Goal: Task Accomplishment & Management: Use online tool/utility

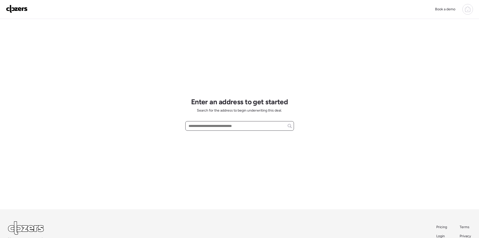
click at [198, 127] on input "text" at bounding box center [240, 125] width 104 height 7
paste input "**********"
click at [278, 127] on input "**********" at bounding box center [240, 125] width 104 height 7
click at [277, 126] on input "**********" at bounding box center [240, 125] width 104 height 7
type input "**********"
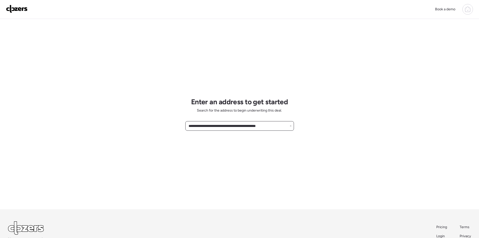
click at [281, 127] on input "**********" at bounding box center [240, 125] width 104 height 7
drag, startPoint x: 280, startPoint y: 127, endPoint x: 183, endPoint y: 125, distance: 97.1
click at [183, 125] on div "**********" at bounding box center [239, 135] width 479 height 271
click at [205, 126] on input "text" at bounding box center [240, 125] width 104 height 7
paste input "**********"
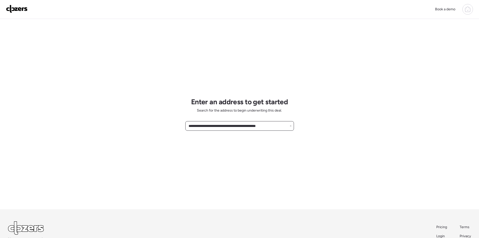
drag, startPoint x: 277, startPoint y: 126, endPoint x: 220, endPoint y: 126, distance: 57.6
click at [220, 126] on input "**********" at bounding box center [240, 125] width 104 height 7
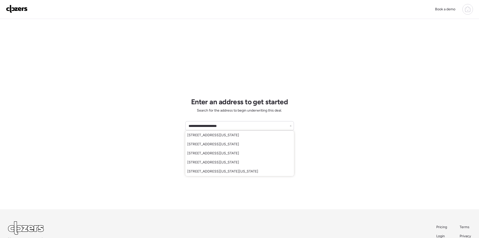
click at [237, 163] on span "[STREET_ADDRESS][US_STATE]" at bounding box center [213, 162] width 52 height 5
type input "**********"
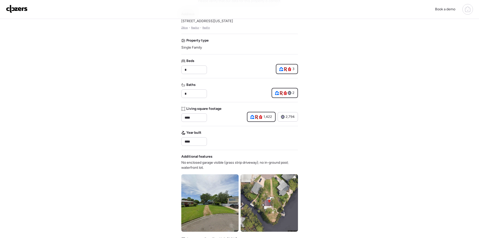
scroll to position [33, 0]
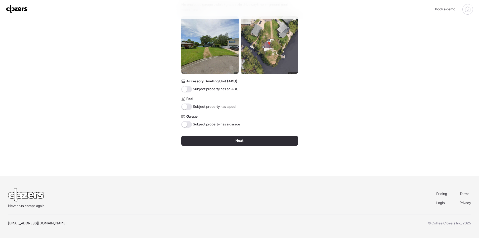
click at [263, 144] on div "Next" at bounding box center [239, 141] width 117 height 10
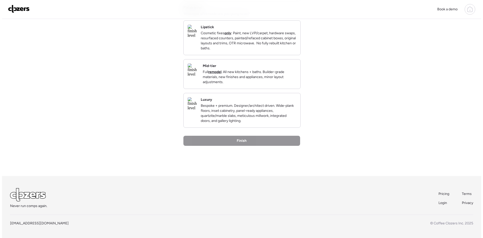
scroll to position [0, 0]
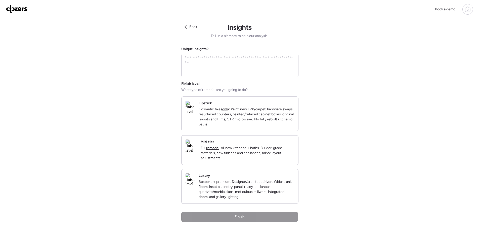
click at [267, 199] on p "Bespoke + premium. Designer/architect driven. Wide-plank floors, inset cabinetr…" at bounding box center [247, 189] width 96 height 20
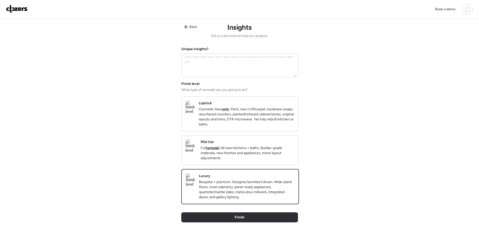
click at [260, 222] on div "Finish" at bounding box center [239, 217] width 117 height 10
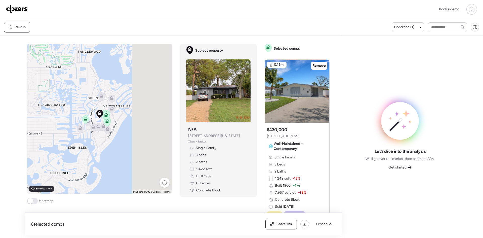
click at [401, 167] on span "Get started" at bounding box center [397, 167] width 18 height 5
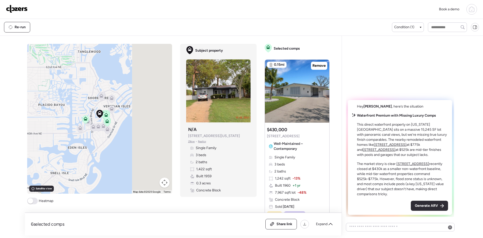
click at [422, 205] on span "Generate ARV" at bounding box center [426, 205] width 23 height 5
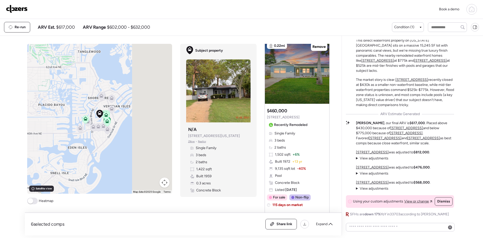
scroll to position [201, 0]
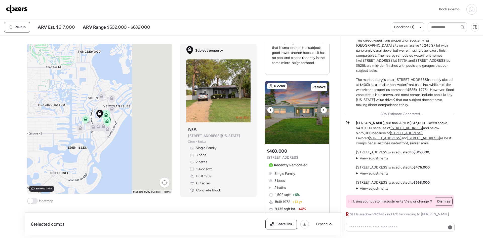
click at [321, 113] on div at bounding box center [324, 110] width 6 height 6
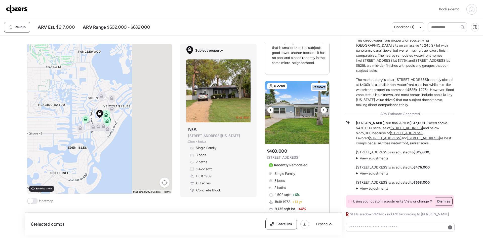
click at [321, 113] on div at bounding box center [324, 110] width 6 height 6
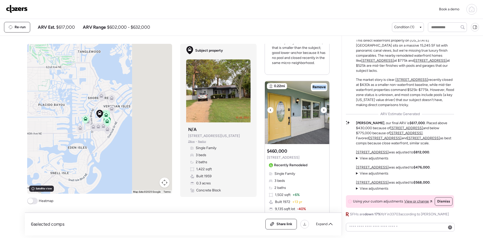
click at [321, 113] on div at bounding box center [324, 110] width 6 height 6
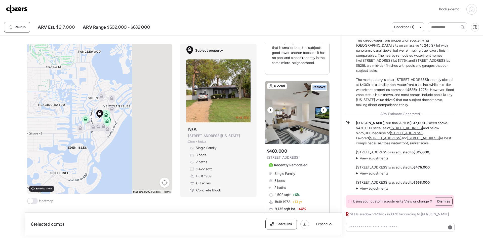
click at [321, 113] on div at bounding box center [324, 110] width 6 height 6
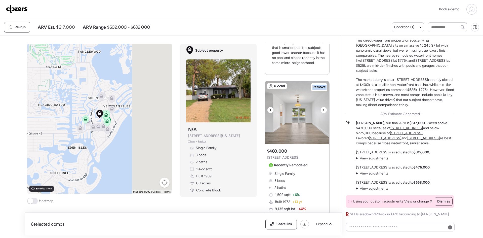
click at [321, 113] on div at bounding box center [324, 110] width 6 height 6
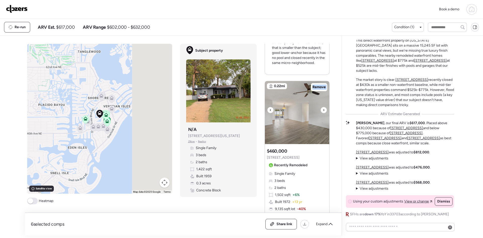
click at [321, 113] on div at bounding box center [324, 110] width 6 height 6
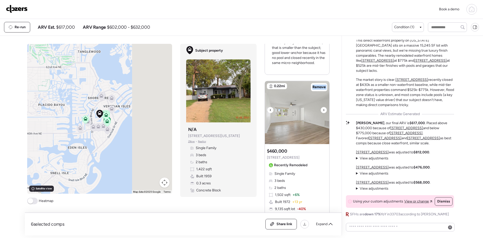
click at [321, 113] on div at bounding box center [324, 110] width 6 height 6
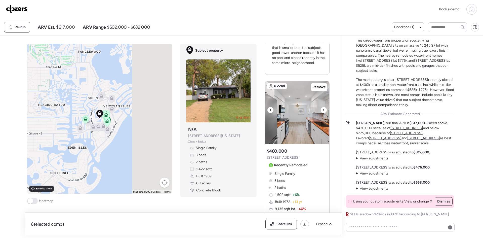
click at [323, 113] on icon at bounding box center [324, 110] width 2 height 6
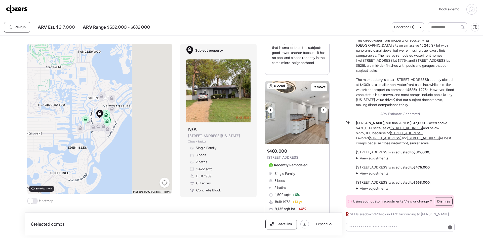
click at [323, 113] on icon at bounding box center [324, 110] width 2 height 6
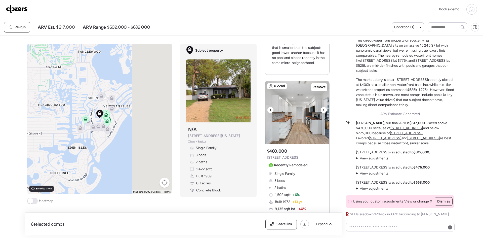
click at [323, 113] on icon at bounding box center [324, 110] width 2 height 6
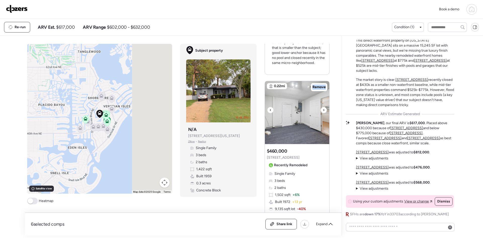
click at [323, 113] on icon at bounding box center [324, 110] width 2 height 6
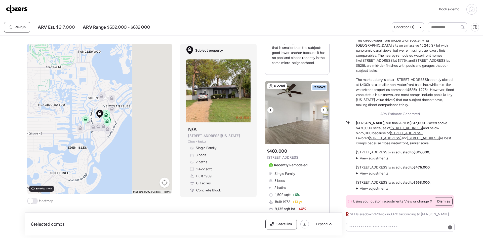
click at [323, 113] on icon at bounding box center [324, 110] width 2 height 6
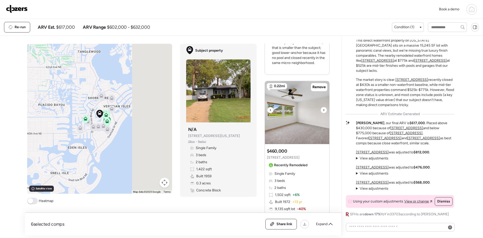
click at [323, 113] on icon at bounding box center [324, 110] width 2 height 6
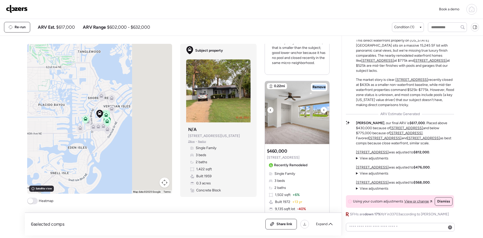
click at [323, 113] on icon at bounding box center [324, 110] width 2 height 6
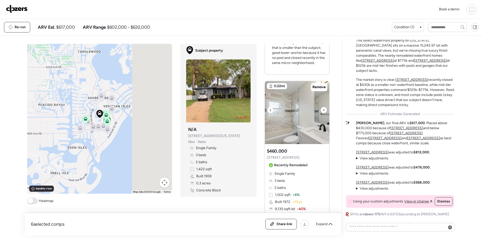
click at [323, 113] on icon at bounding box center [324, 110] width 2 height 6
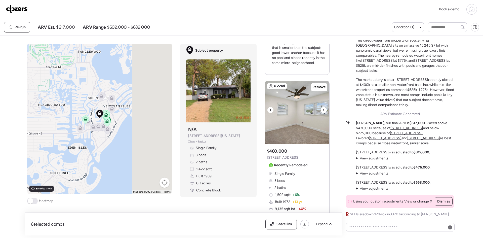
click at [323, 113] on icon at bounding box center [324, 110] width 2 height 6
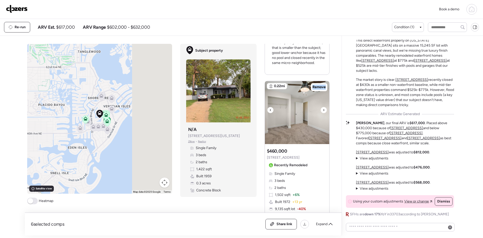
click at [323, 113] on icon at bounding box center [324, 110] width 2 height 6
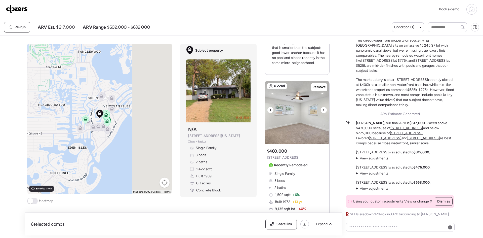
click at [323, 113] on icon at bounding box center [324, 110] width 2 height 6
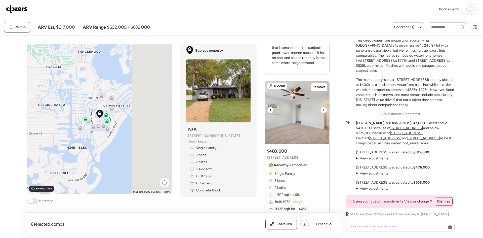
click at [323, 113] on icon at bounding box center [324, 110] width 2 height 6
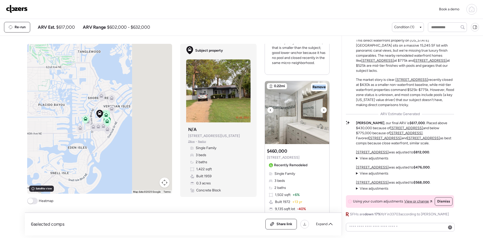
click at [323, 113] on icon at bounding box center [324, 110] width 2 height 6
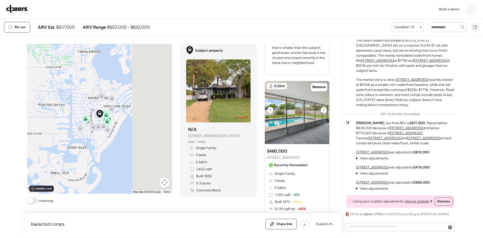
click at [323, 113] on icon at bounding box center [324, 110] width 2 height 6
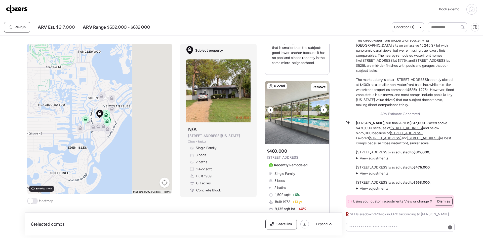
click at [323, 113] on icon at bounding box center [324, 110] width 2 height 6
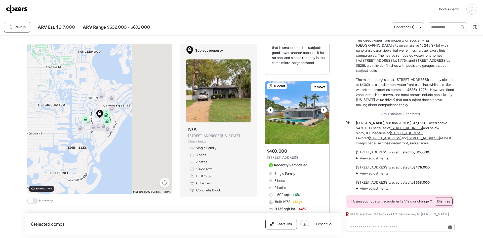
click at [323, 113] on icon at bounding box center [324, 110] width 2 height 6
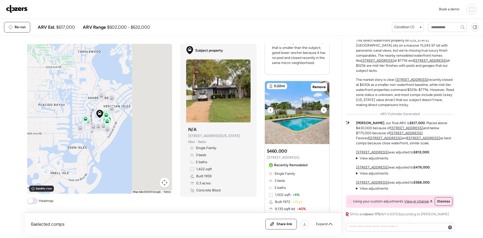
click at [323, 113] on icon at bounding box center [324, 110] width 2 height 6
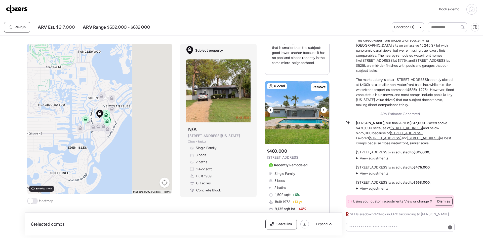
click at [323, 113] on icon at bounding box center [324, 110] width 2 height 6
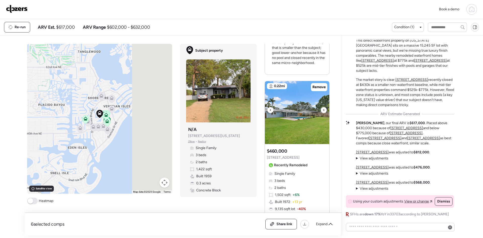
click at [323, 113] on icon at bounding box center [324, 110] width 2 height 6
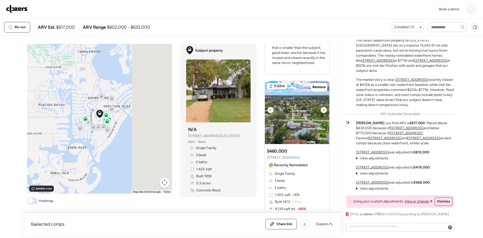
click at [323, 113] on icon at bounding box center [324, 110] width 2 height 6
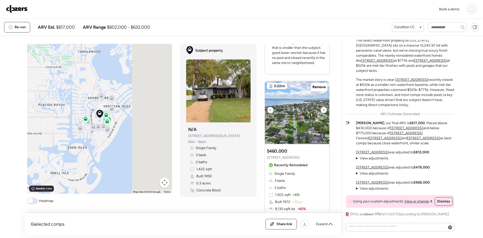
click at [323, 113] on icon at bounding box center [324, 110] width 2 height 6
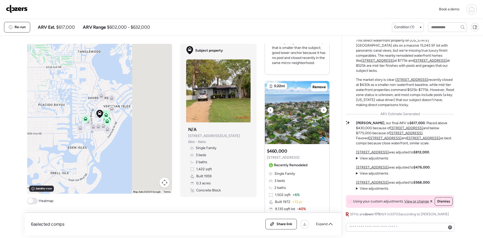
click at [323, 113] on icon at bounding box center [324, 110] width 2 height 6
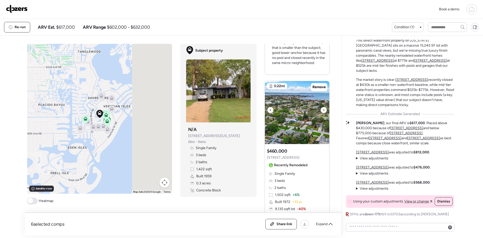
click at [323, 113] on icon at bounding box center [324, 110] width 2 height 6
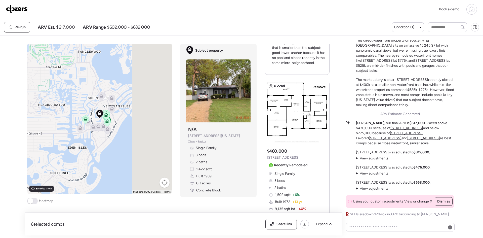
click at [323, 113] on icon at bounding box center [324, 110] width 2 height 6
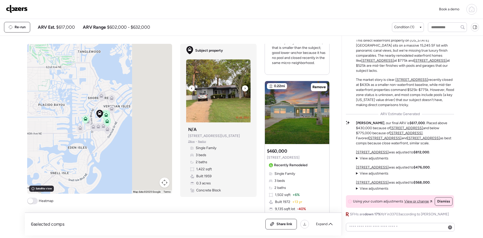
click at [245, 89] on div at bounding box center [245, 88] width 6 height 6
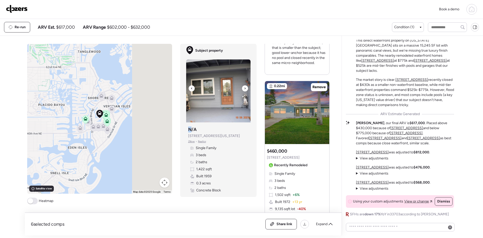
click at [245, 89] on div at bounding box center [245, 88] width 6 height 6
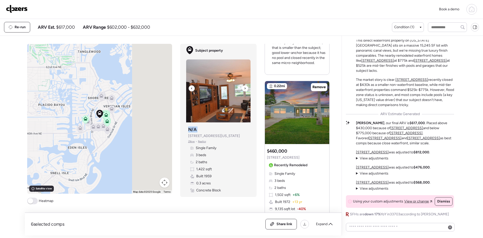
click at [245, 89] on div at bounding box center [245, 88] width 6 height 6
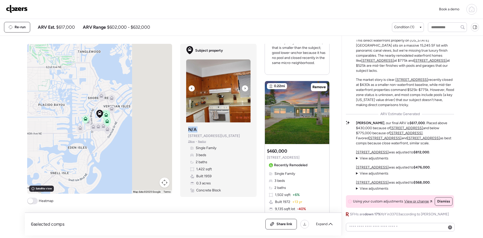
click at [245, 89] on div at bounding box center [245, 88] width 6 height 6
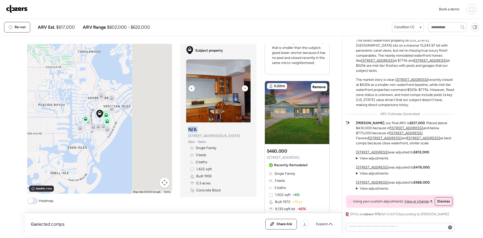
click at [245, 89] on div at bounding box center [245, 88] width 6 height 6
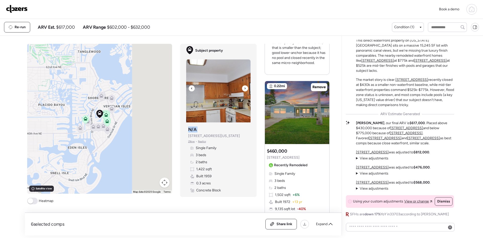
click at [245, 89] on div at bounding box center [245, 88] width 6 height 6
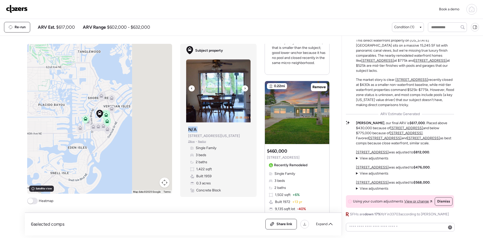
click at [245, 89] on div at bounding box center [245, 88] width 6 height 6
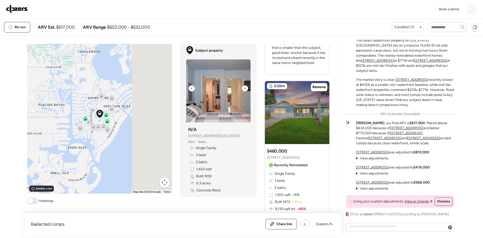
click at [245, 89] on div at bounding box center [245, 88] width 6 height 6
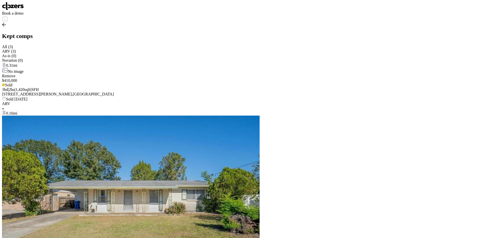
click at [24, 10] on img at bounding box center [13, 6] width 22 height 8
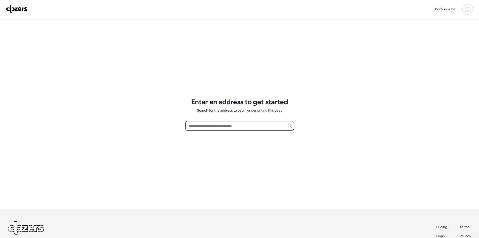
click at [214, 124] on input "text" at bounding box center [240, 125] width 104 height 7
paste input "**********"
click at [220, 135] on span "5116 Venetian Blvd NE, Saint Petersburg, FL, 33703" at bounding box center [203, 135] width 33 height 5
type input "**********"
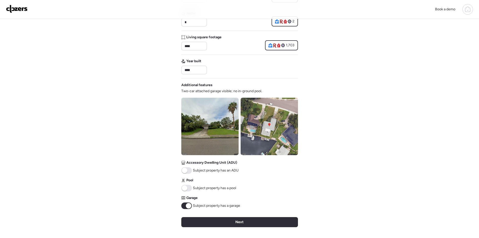
scroll to position [168, 0]
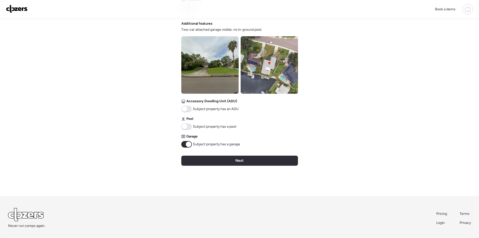
click at [187, 125] on span at bounding box center [185, 127] width 6 height 6
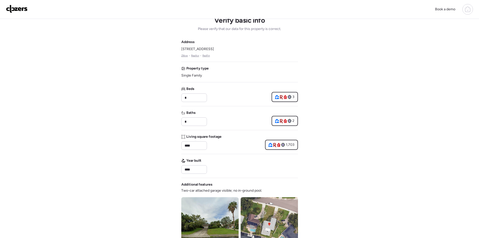
scroll to position [0, 0]
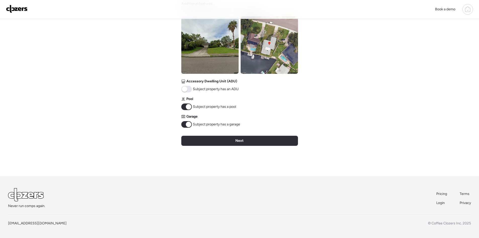
click at [262, 143] on div "Next" at bounding box center [239, 141] width 117 height 10
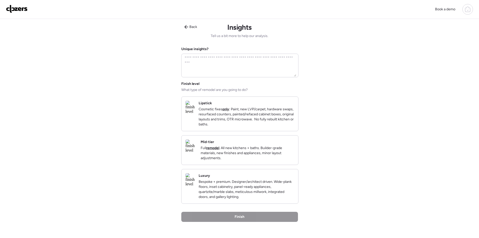
click at [256, 196] on p "Bespoke + premium. Designer/architect driven. Wide-plank floors, inset cabinetr…" at bounding box center [247, 189] width 96 height 20
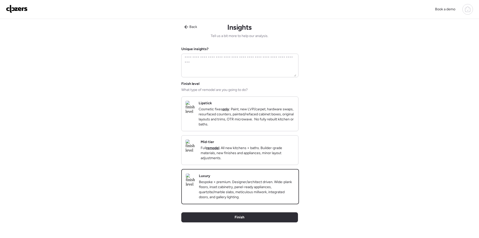
click at [254, 222] on div "Finish" at bounding box center [239, 217] width 117 height 10
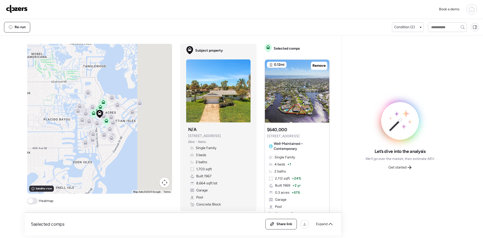
click at [399, 168] on span "Get started" at bounding box center [397, 167] width 18 height 5
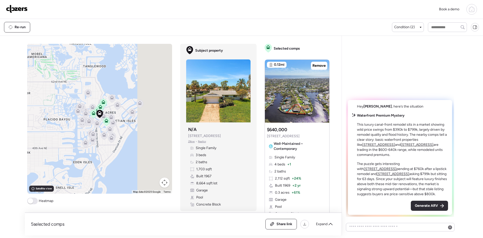
click at [424, 205] on span "Generate ARV" at bounding box center [426, 205] width 23 height 5
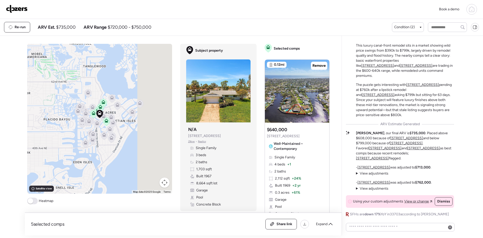
click at [476, 131] on div "Book a demo Kept comps All (5) ARV (5) As-is (0) Novation (0) 0.12mi Remove $64…" at bounding box center [241, 117] width 483 height 235
